Goal: Find specific page/section: Find specific page/section

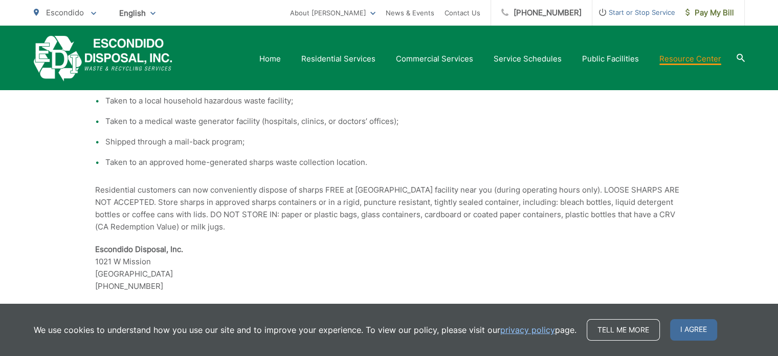
scroll to position [1074, 0]
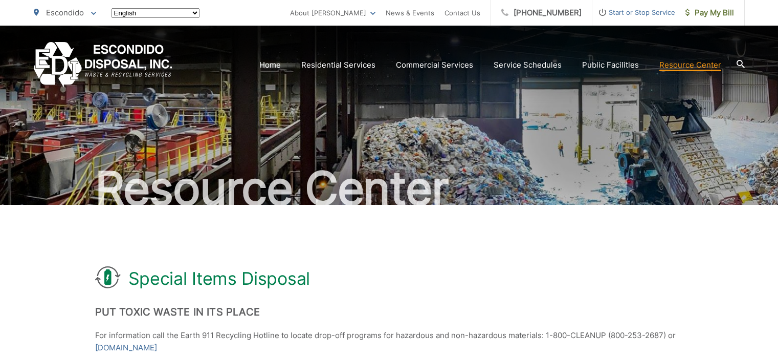
scroll to position [1074, 0]
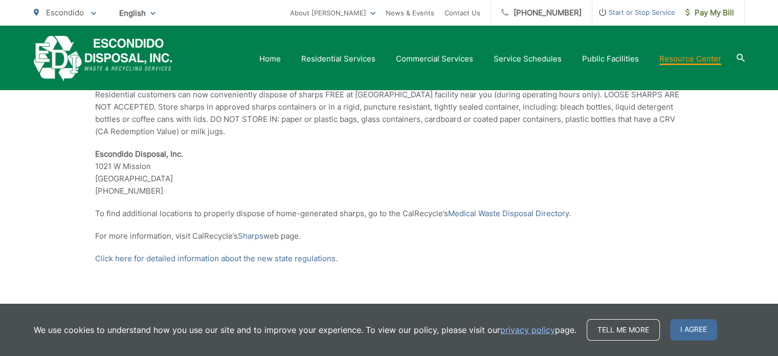
scroll to position [1203, 0]
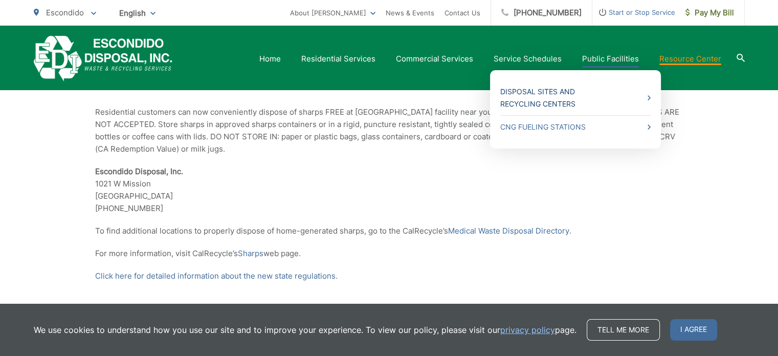
click at [621, 99] on link "Disposal Sites and Recycling Centers" at bounding box center [575, 97] width 150 height 25
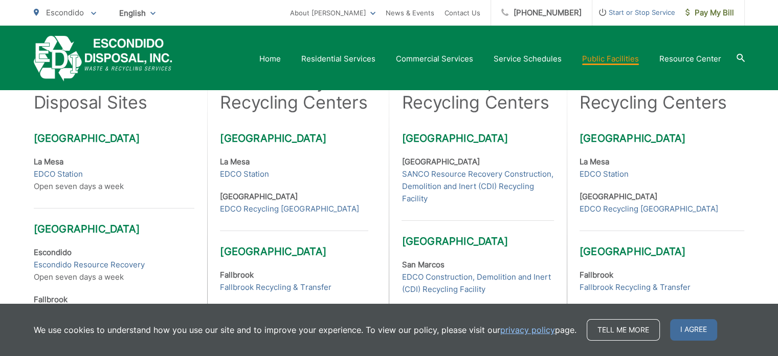
scroll to position [358, 0]
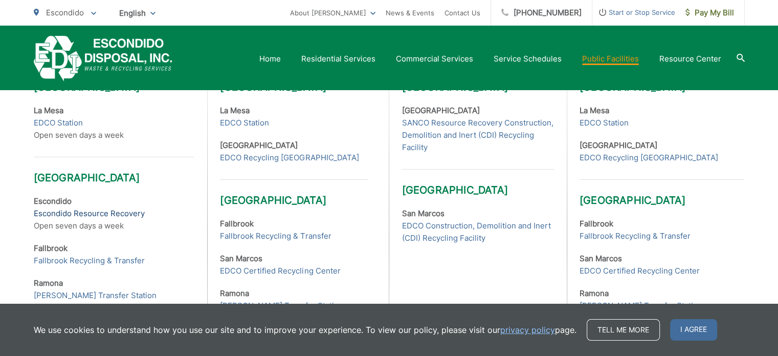
click at [83, 213] on link "Escondido Resource Recovery" at bounding box center [89, 213] width 111 height 12
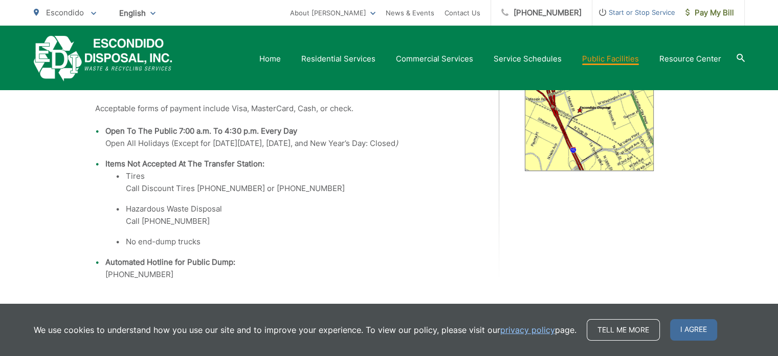
scroll to position [409, 0]
